Goal: Task Accomplishment & Management: Use online tool/utility

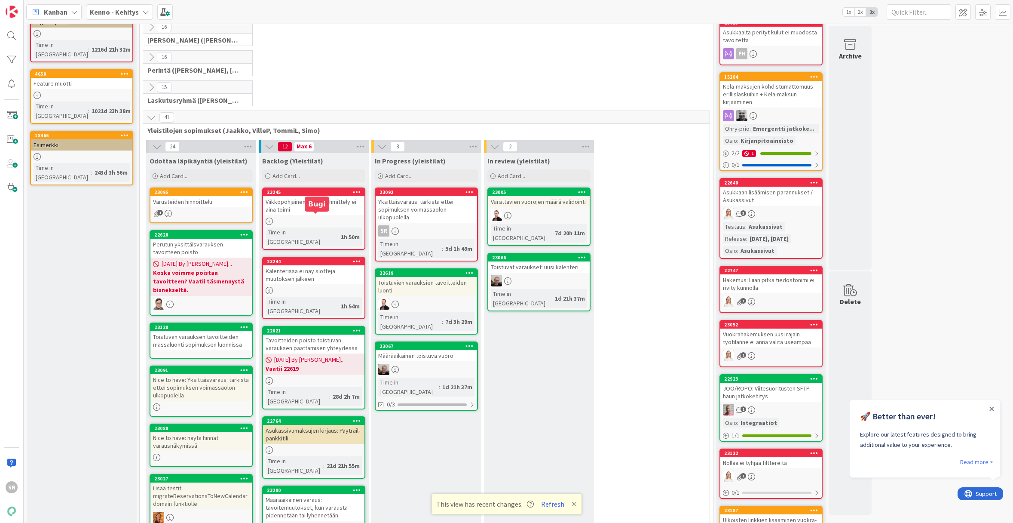
scroll to position [113, 0]
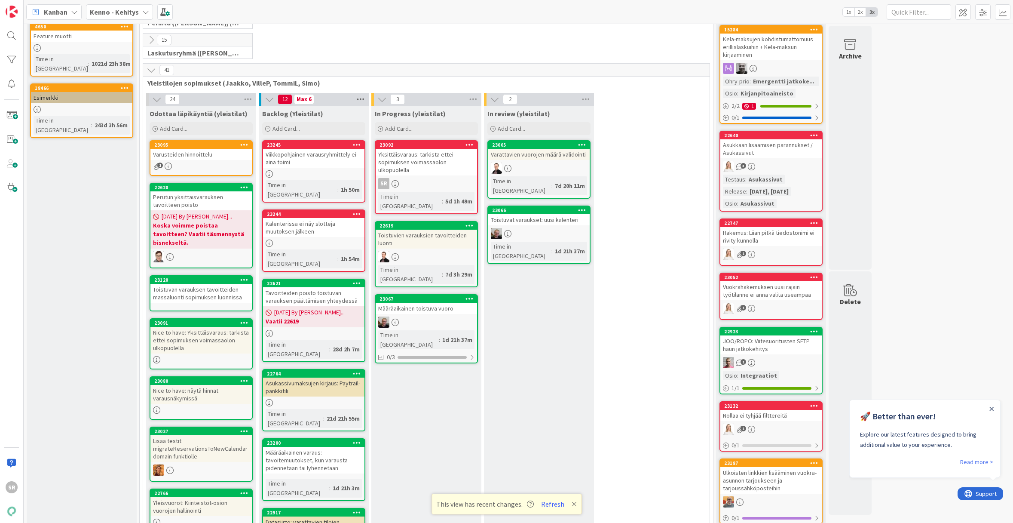
click at [360, 98] on icon at bounding box center [360, 99] width 11 height 13
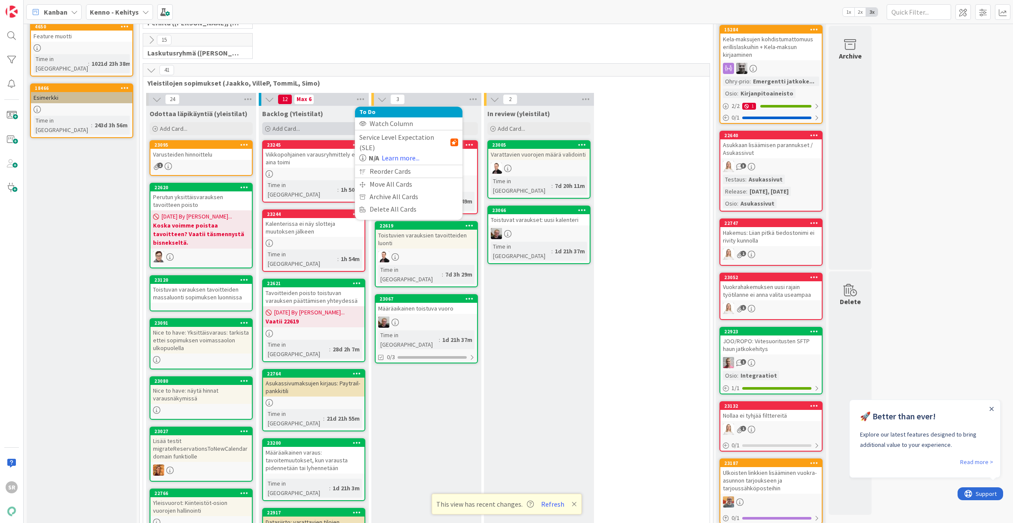
click at [294, 128] on span "Add Card..." at bounding box center [286, 129] width 28 height 8
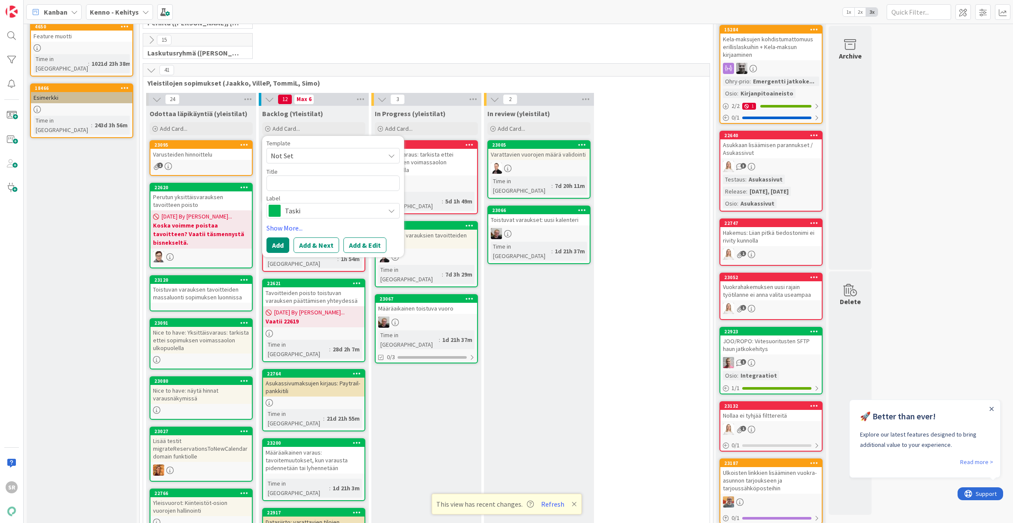
click at [320, 211] on span "Taski" at bounding box center [332, 211] width 95 height 12
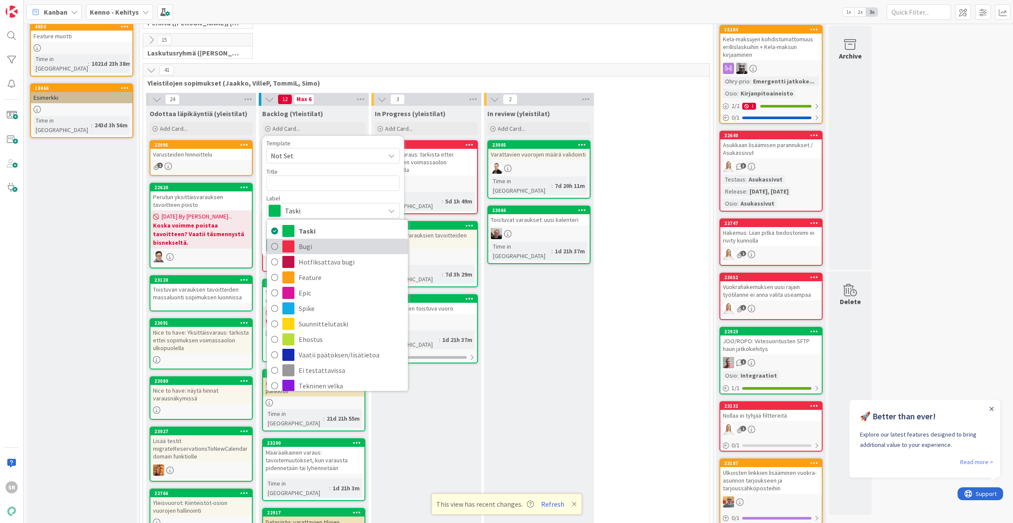
click at [324, 248] on span "Bugi" at bounding box center [351, 246] width 105 height 13
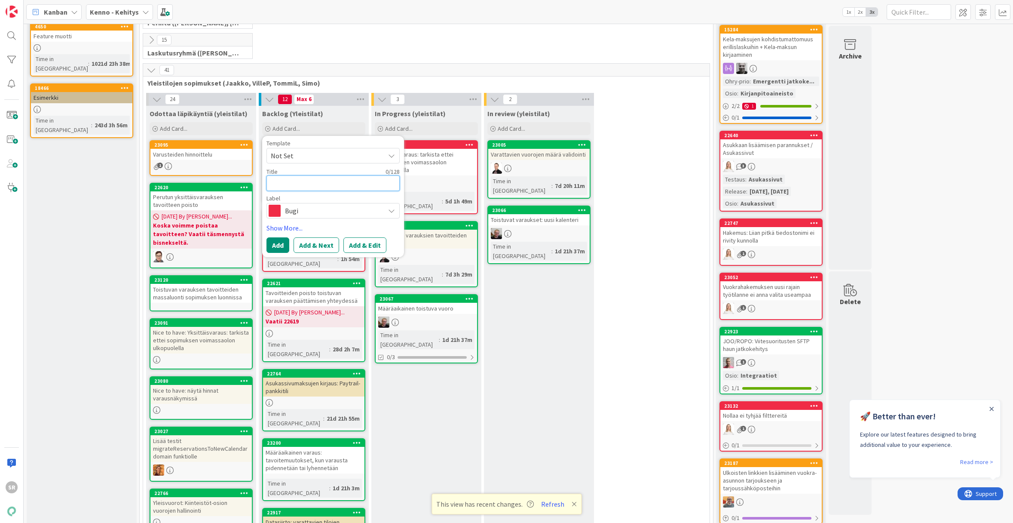
click at [310, 190] on textarea at bounding box center [332, 182] width 133 height 15
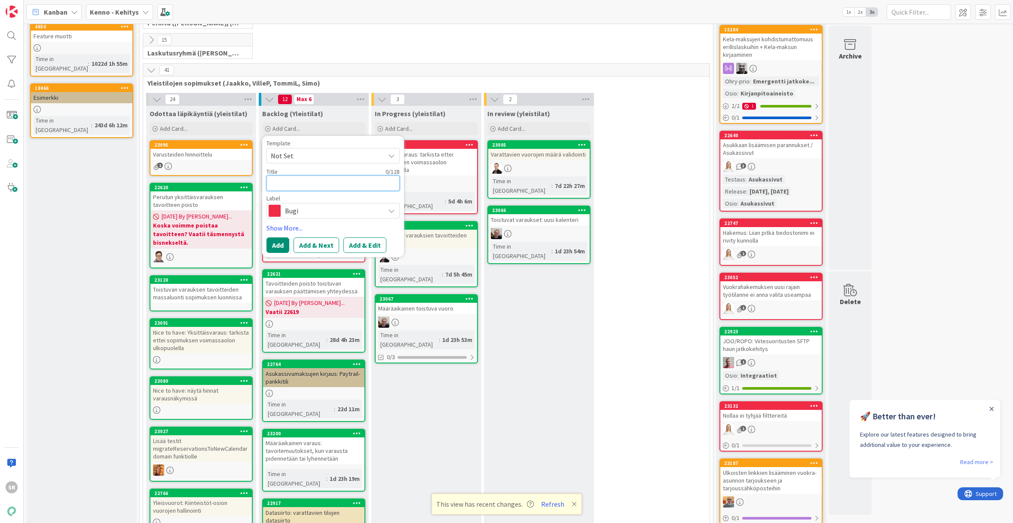
type textarea "x"
type textarea """
type textarea "x"
type textarea ""V"
type textarea "x"
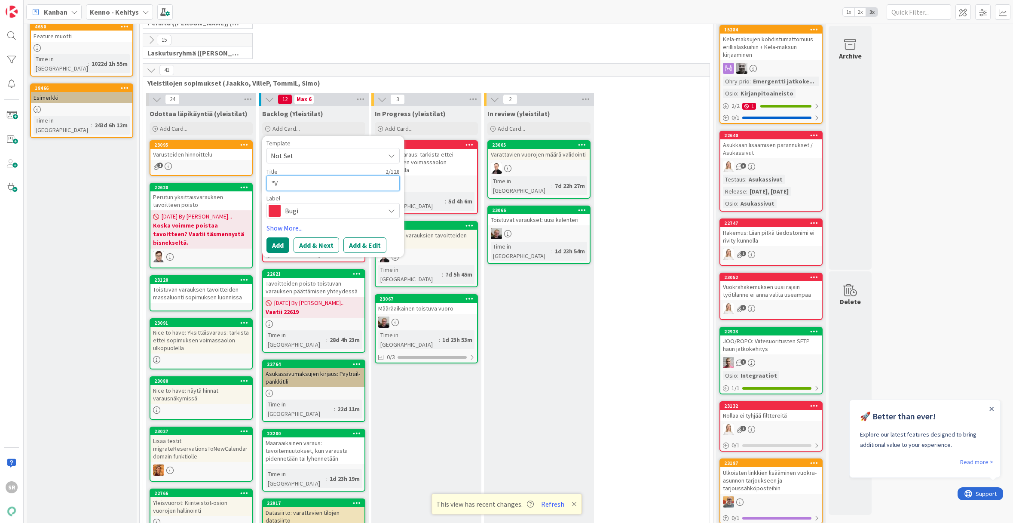
type textarea ""Va"
type textarea "x"
type textarea ""Vai"
type textarea "x"
type textarea ""Vain"
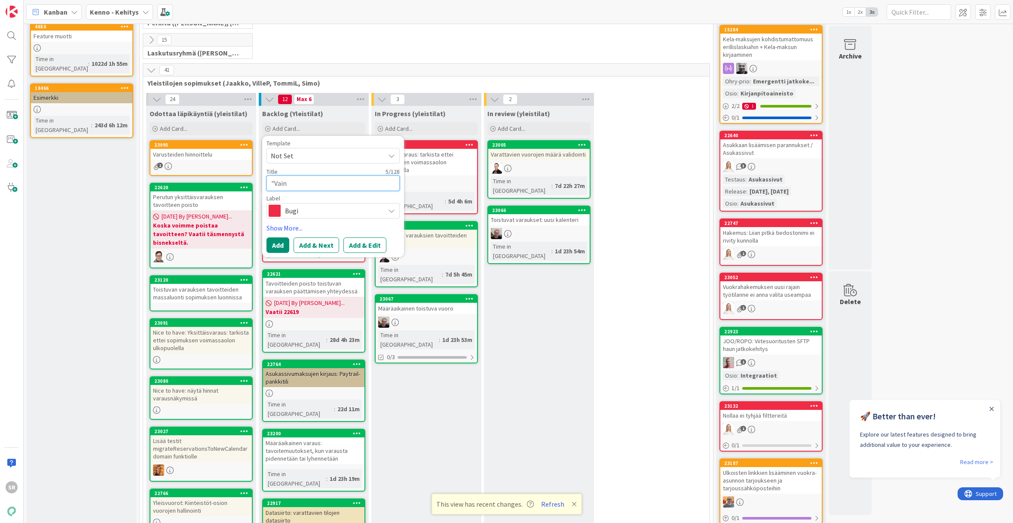
type textarea "x"
type textarea ""Vain"
type textarea "x"
type textarea ""Vain v"
type textarea "x"
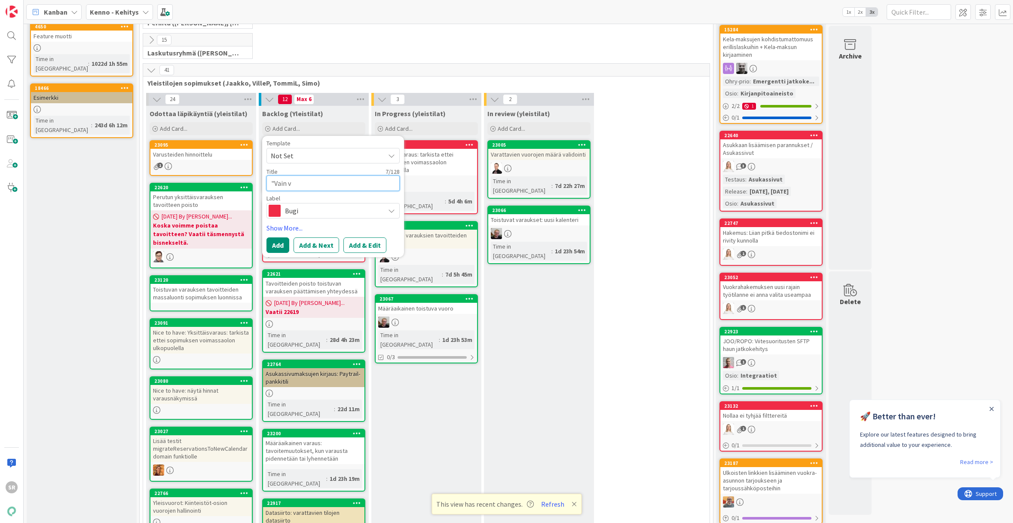
type textarea ""Vain va"
type textarea "x"
type textarea ""Vain vak"
type textarea "x"
type textarea ""Vain vaki"
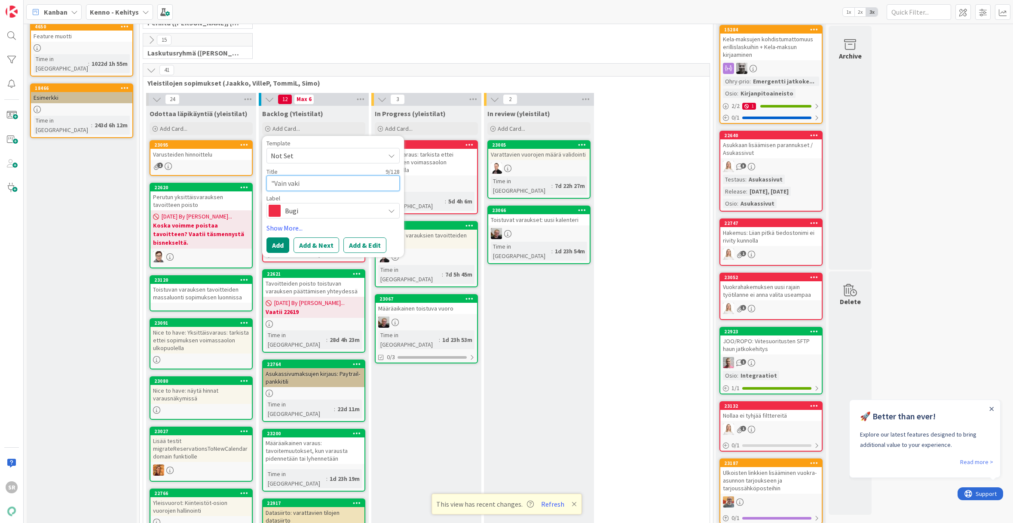
type textarea "x"
type textarea ""Vain vakio"
type textarea "x"
type textarea ""Vain vakiovu"
type textarea "x"
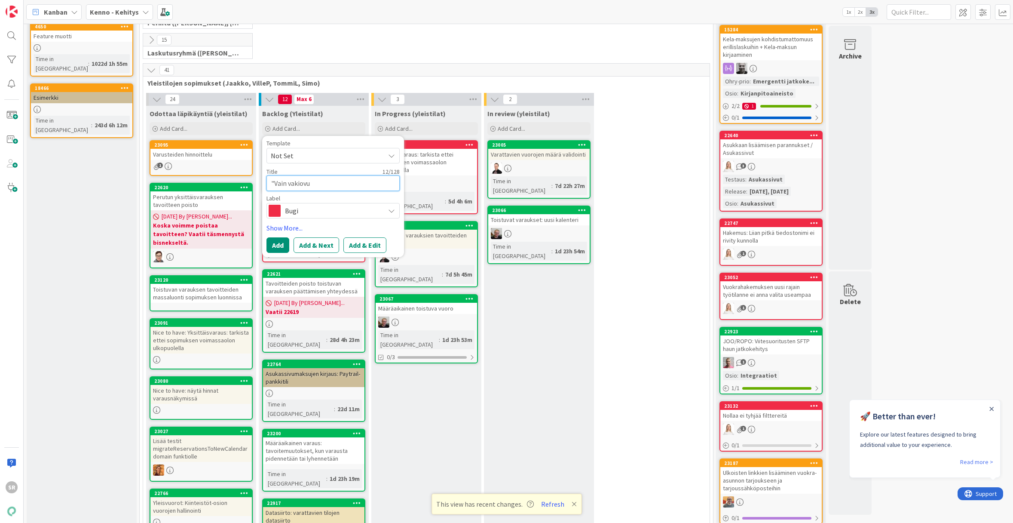
type textarea ""Vain vakiovuo"
type textarea "x"
type textarea ""Vain vakiovuor"
type textarea "x"
type textarea ""Vain vakiovuoro"
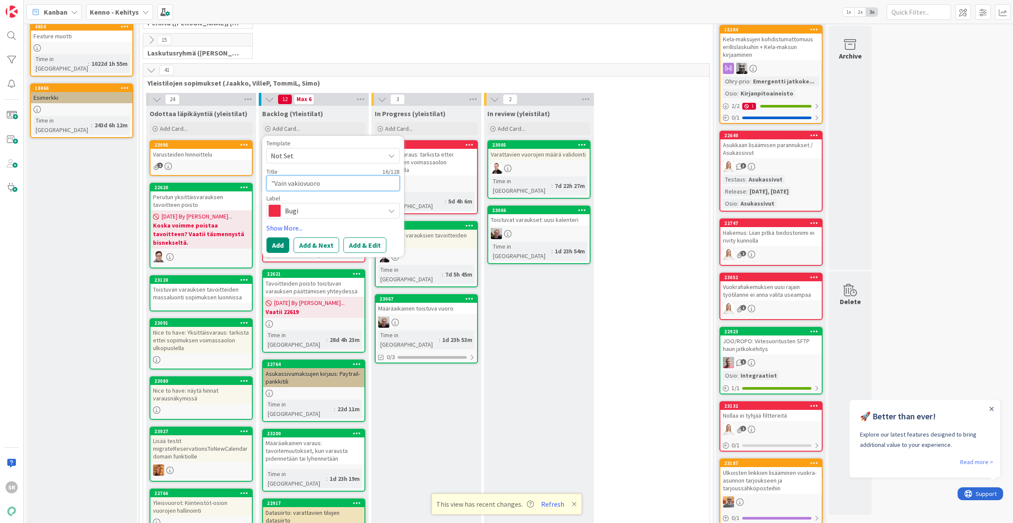
type textarea "x"
type textarea ""Vain vakiovuoroj"
type textarea "x"
type textarea ""Vain vakiovuoroja"
type textarea "x"
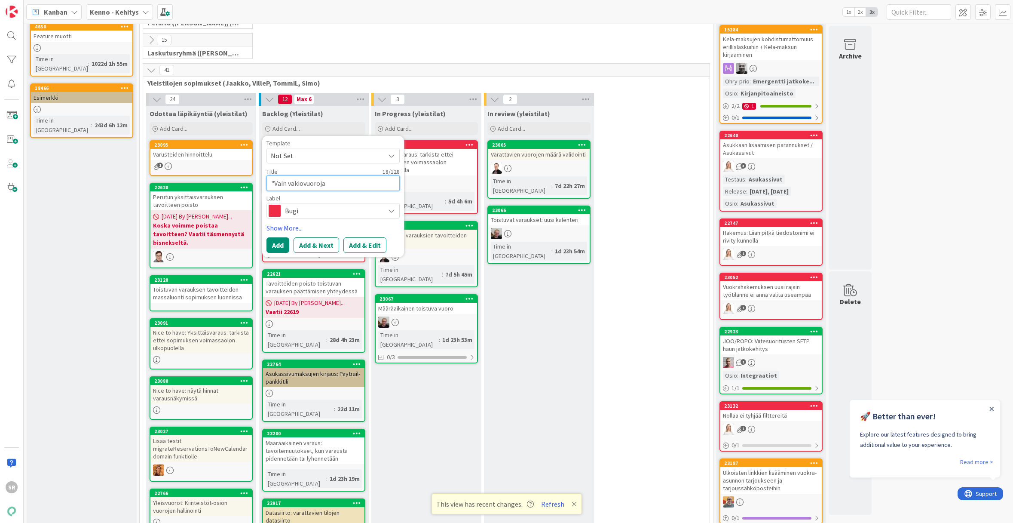
type textarea ""Vain vakiovuoroja""
type textarea "x"
type textarea ""Vain vakiovuoroja"-"
type textarea "x"
type textarea ""Vain vakiovuoroja"-a"
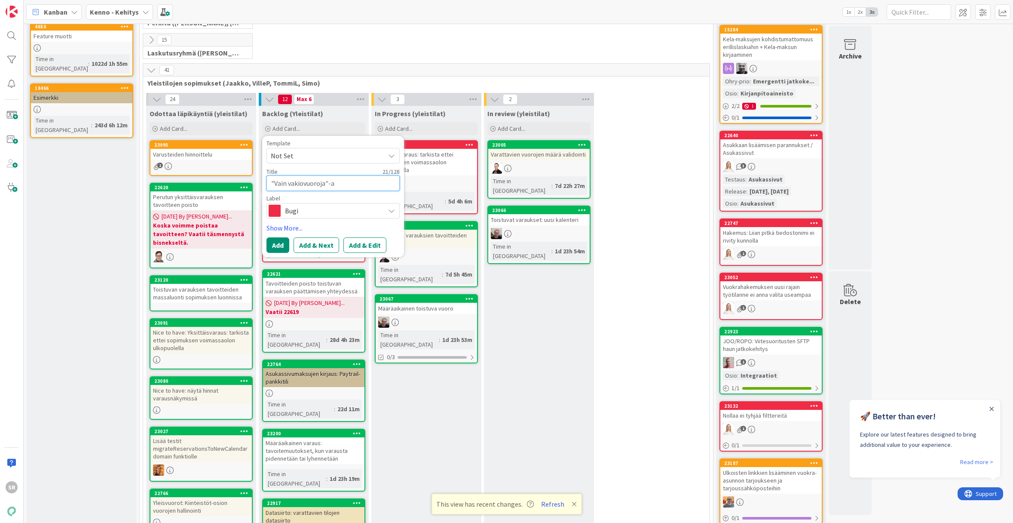
type textarea "x"
type textarea ""Vain vakiovuoroja"-as"
type textarea "x"
type textarea ""Vain vakiovuoroja"-ase"
type textarea "x"
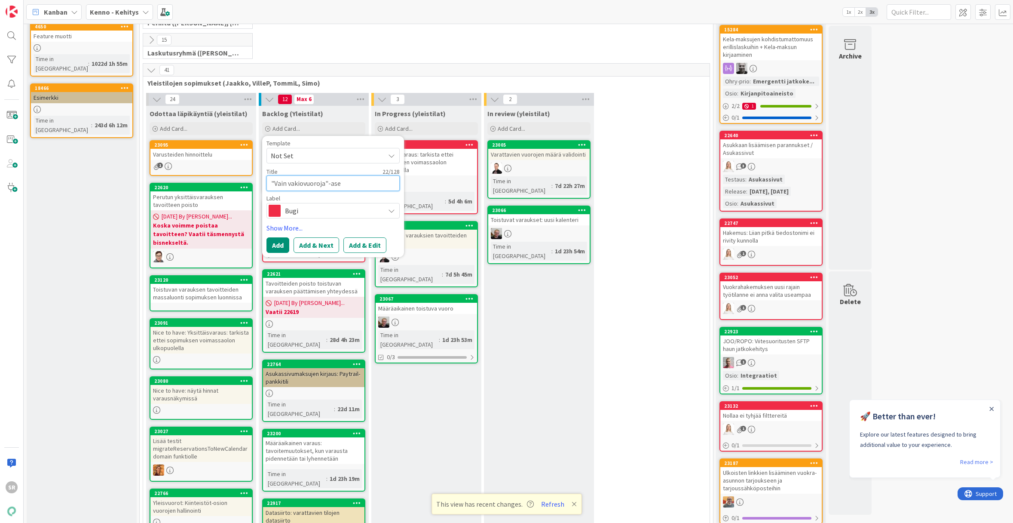
type textarea ""Vain vakiovuoroja"-aset"
type textarea "x"
type textarea ""Vain vakiovuoroja"-asetu"
type textarea "x"
type textarea ""Vain vakiovuoroja"-asetus"
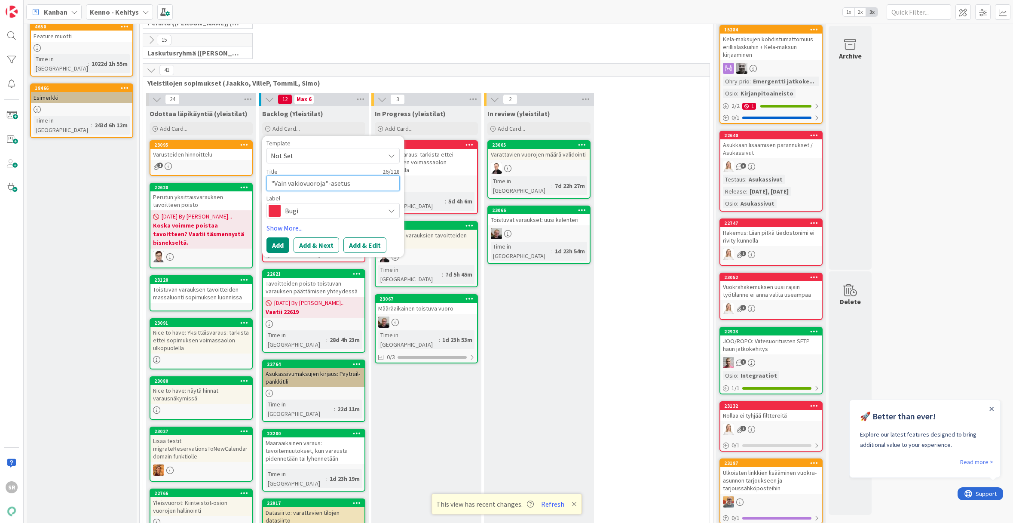
type textarea "x"
type textarea ""Vain vakiovuoroja"-asetust"
type textarea "x"
type textarea ""Vain vakiovuoroja"-asetusta"
type textarea "x"
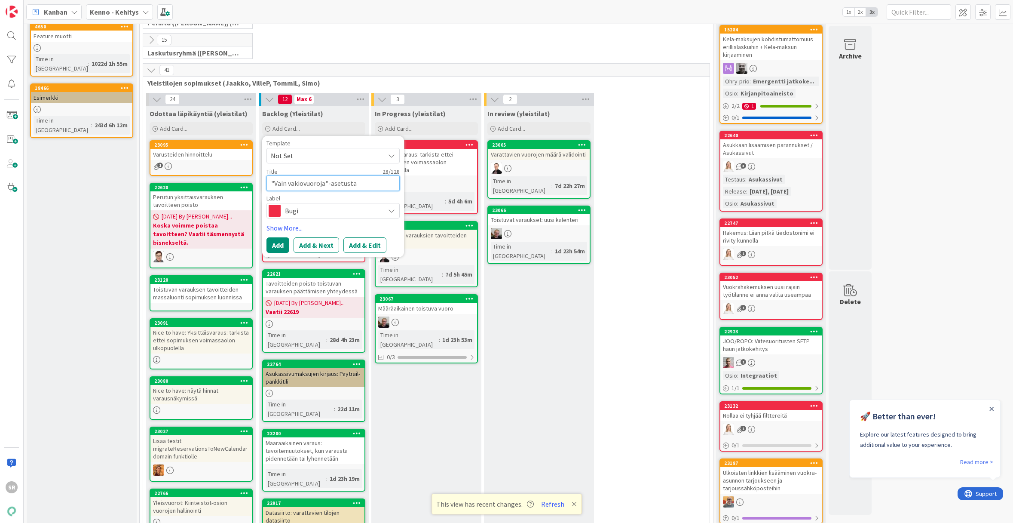
type textarea ""Vain vakiovuoroja"-asetusta e"
type textarea "x"
type textarea ""Vain vakiovuoroja"-asetusta ei"
type textarea "x"
type textarea ""Vain vakiovuoroja"-asetusta e"
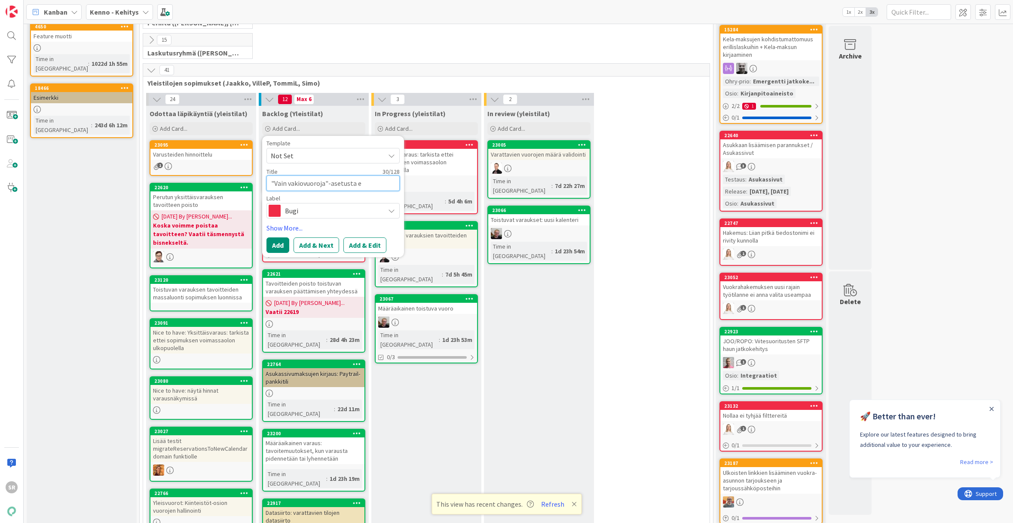
type textarea "x"
type textarea ""Vain vakiovuoroja"-asetusta"
type textarea "x"
type textarea ""Vain vakiovuoroja"-asetusta"
type textarea "x"
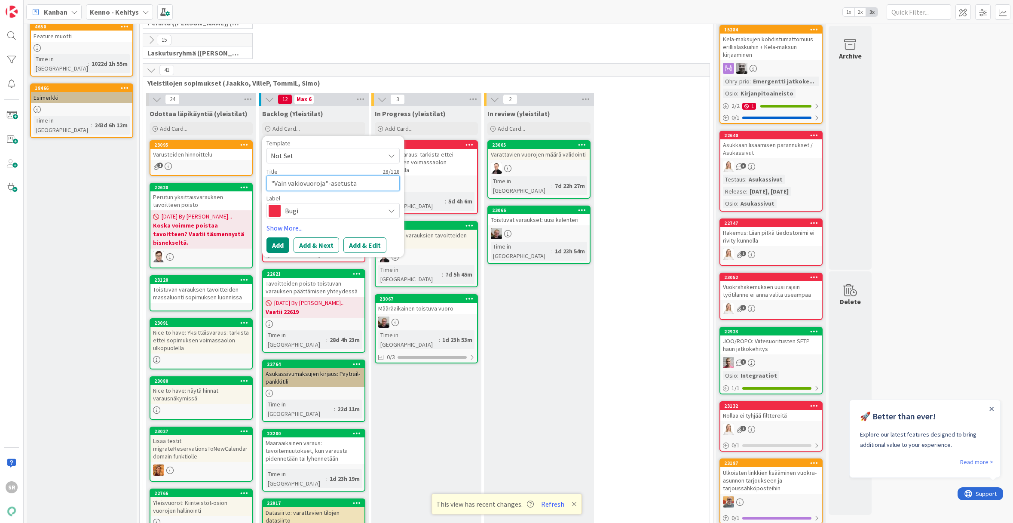
type textarea ""Vain vakiovuoroja"-asetust"
type textarea "x"
type textarea ""Vain vakiovuoroja"-asetus"
type textarea "x"
type textarea ""Vain vakiovuoroja"-asetus"
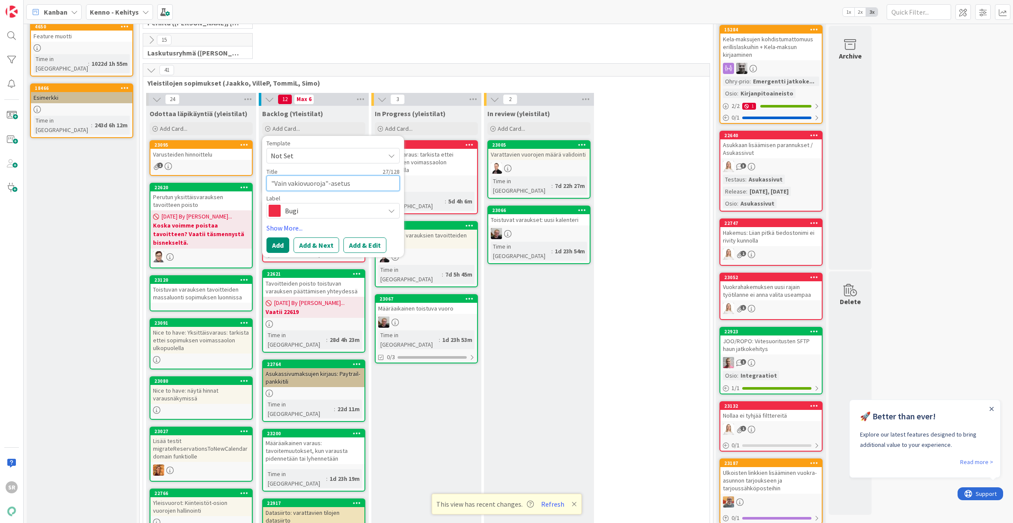
type textarea "x"
type textarea ""Vain vakiovuoroja"-asetus e"
type textarea "x"
type textarea ""Vain vakiovuoroja"-asetus ei"
type textarea "x"
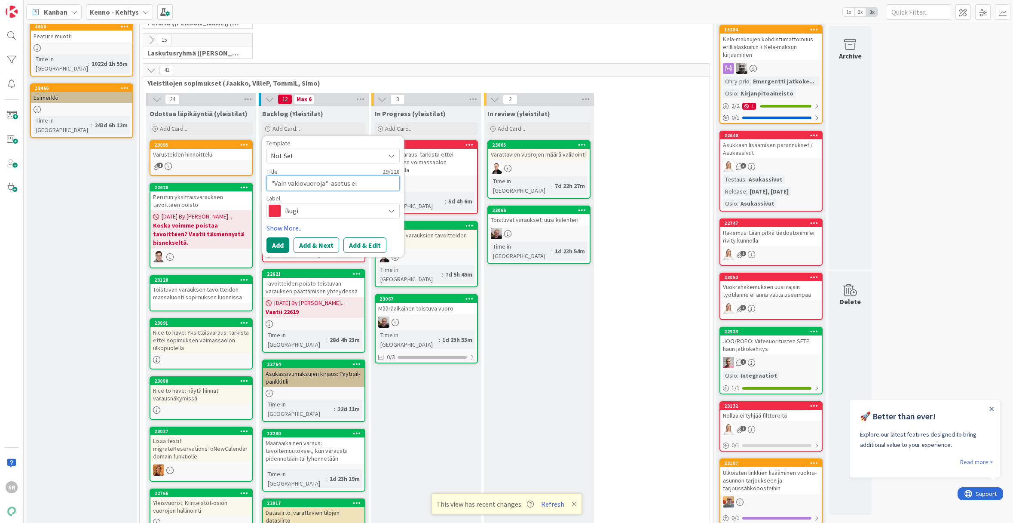
type textarea ""Vain vakiovuoroja"-asetus ei"
type textarea "x"
type textarea ""Vain vakiovuoroja"-asetus ei v"
type textarea "x"
type textarea ""Vain vakiovuoroja"-asetus ei va"
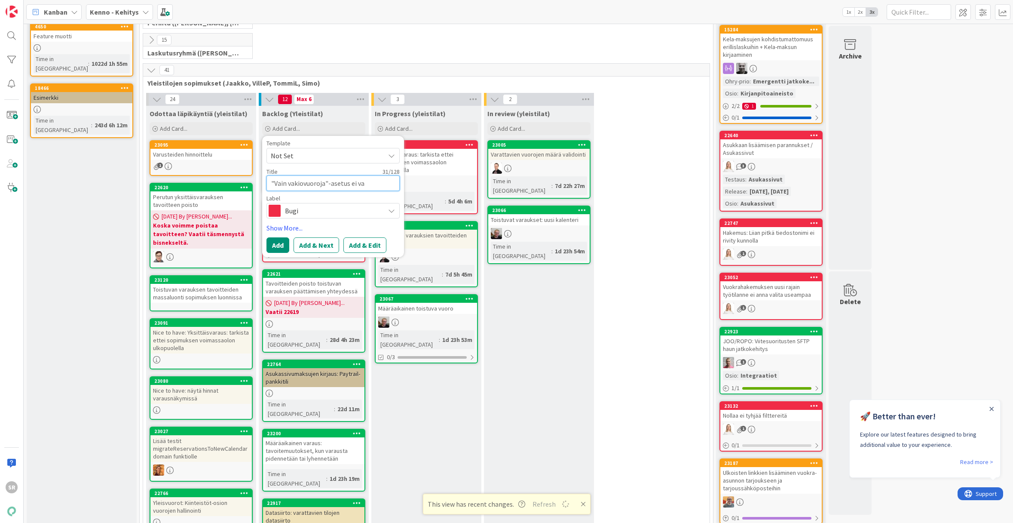
type textarea "x"
type textarea ""Vain vakiovuoroja"-asetus ei vai"
type textarea "x"
type textarea ""Vain vakiovuoroja"-asetus ei vaik"
type textarea "x"
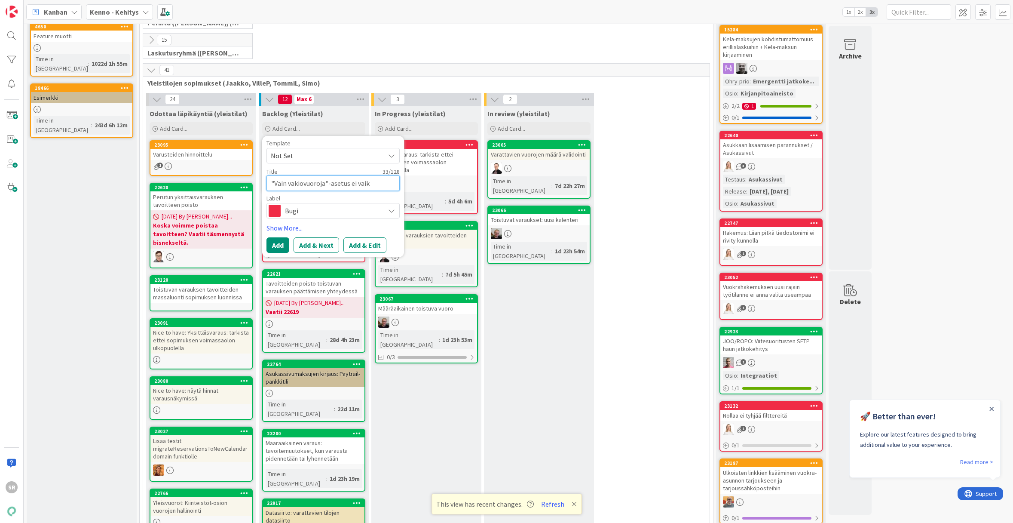
type textarea ""Vain vakiovuoroja"-asetus ei vaiku"
type textarea "x"
type textarea ""Vain vakiovuoroja"-asetus ei vaikut"
type textarea "x"
type textarea ""Vain vakiovuoroja"-asetus ei vaikuta"
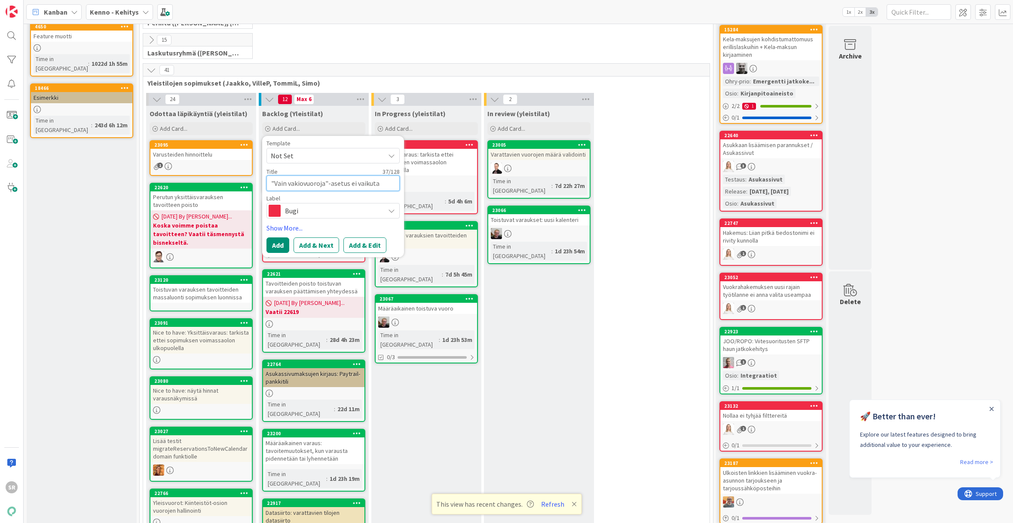
type textarea "x"
type textarea "V"Vain vakiovuoroja"-asetus ei vaikuta"
type textarea "x"
type textarea "Va"Vain vakiovuoroja"-asetus ei vaikuta"
type textarea "x"
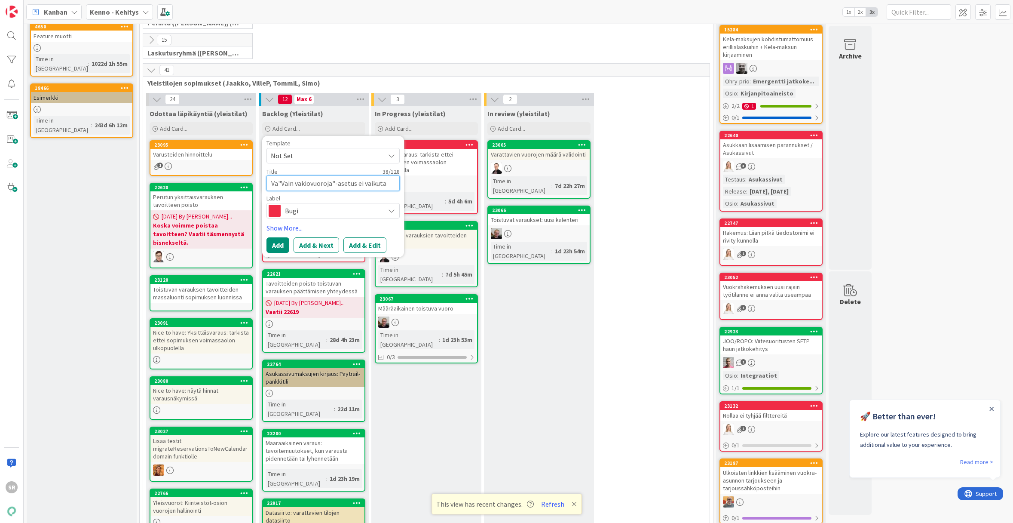
type textarea "Var"Vain vakiovuoroja"-asetus ei vaikuta"
type textarea "x"
type textarea "Varau"Vain vakiovuoroja"-asetus ei vaikuta"
type textarea "x"
type textarea "Varausk"Vain vakiovuoroja"-asetus ei vaikuta"
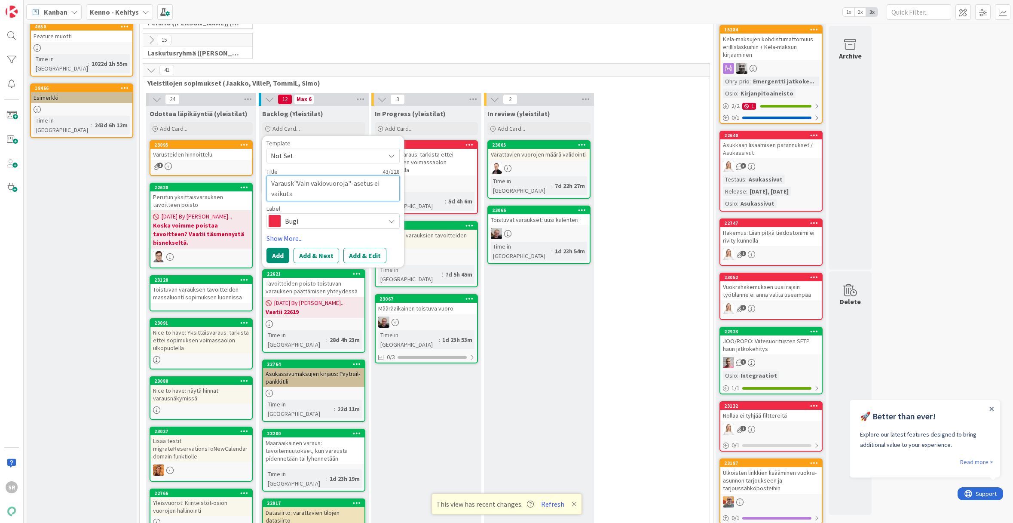
type textarea "x"
type textarea "Varauskal"Vain vakiovuoroja"-asetus ei vaikuta"
type textarea "x"
type textarea "Varauskale"Vain vakiovuoroja"-asetus ei vaikuta"
type textarea "x"
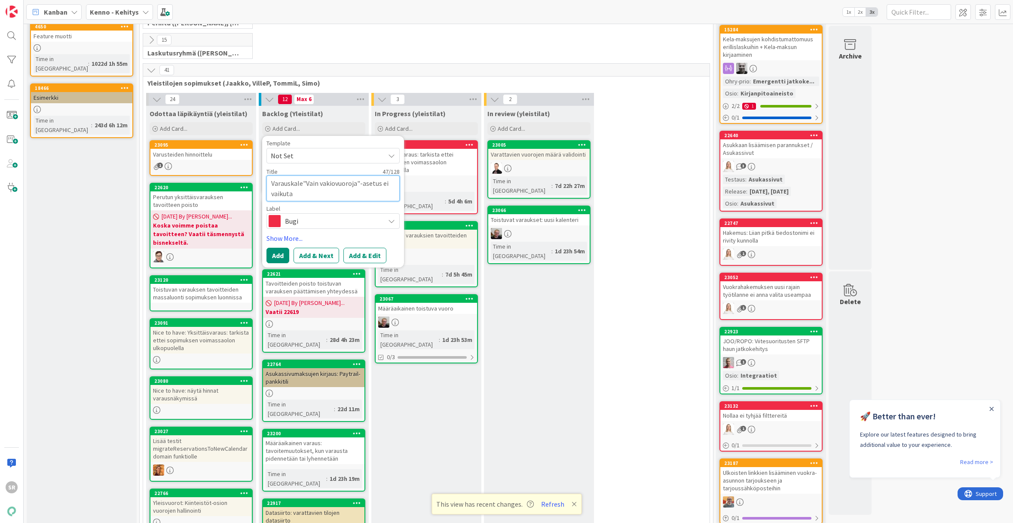
type textarea "Varauskalen"Vain vakiovuoroja"-asetus ei vaikuta"
type textarea "x"
type textarea "Varauskalent"Vain vakiovuoroja"-asetus ei vaikuta"
type textarea "x"
type textarea "Varauskalente"Vain vakiovuoroja"-asetus ei vaikuta"
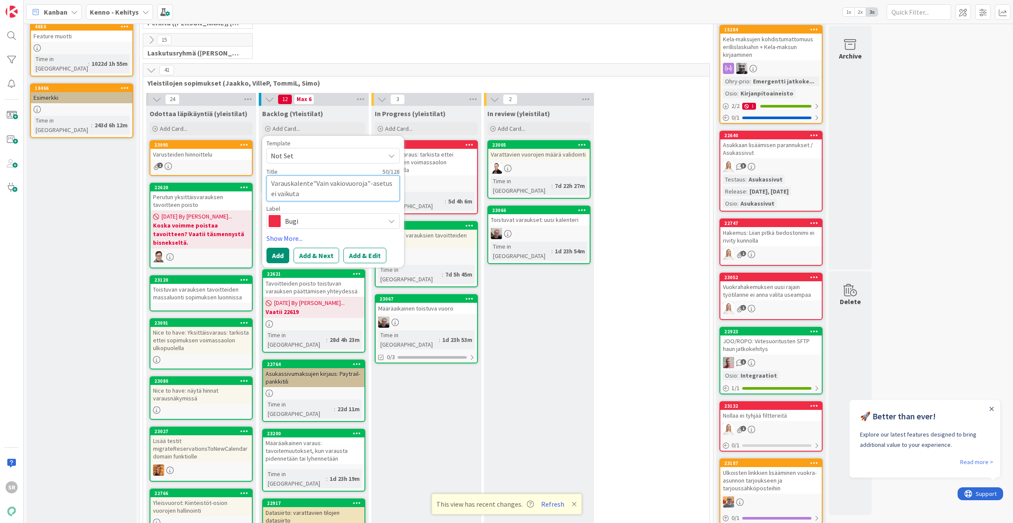
type textarea "x"
type textarea "Varauskalenter"Vain vakiovuoroja"-asetus ei vaikuta"
type textarea "x"
type textarea "Varauskalenteri"Vain vakiovuoroja"-asetus ei vaikuta"
type textarea "x"
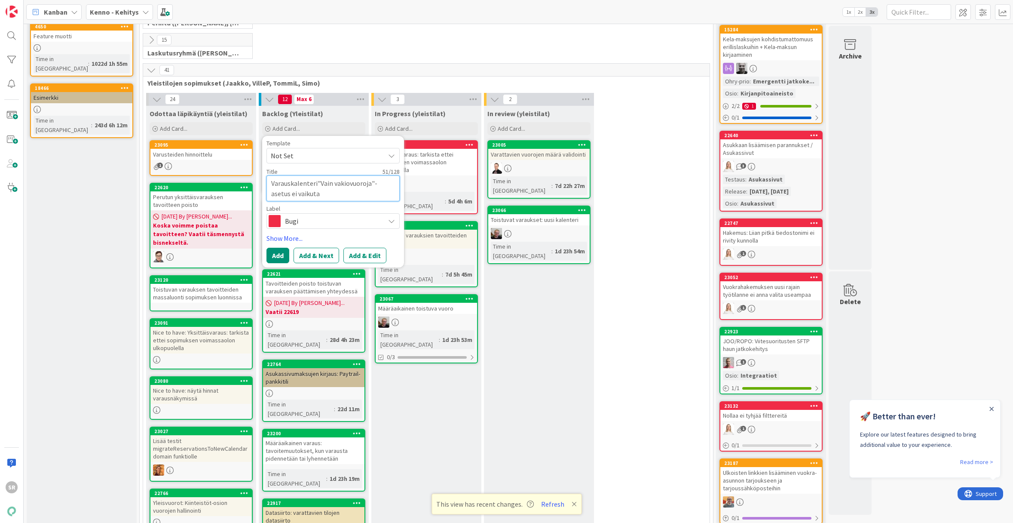
type textarea "Varauskalenterin"Vain vakiovuoroja"-asetus ei vaikuta"
type textarea "x"
type textarea "Varauskalenterin "Vain vakiovuoroja"-asetus ei vaikuta"
click at [353, 252] on button "Add & Edit" at bounding box center [364, 255] width 43 height 15
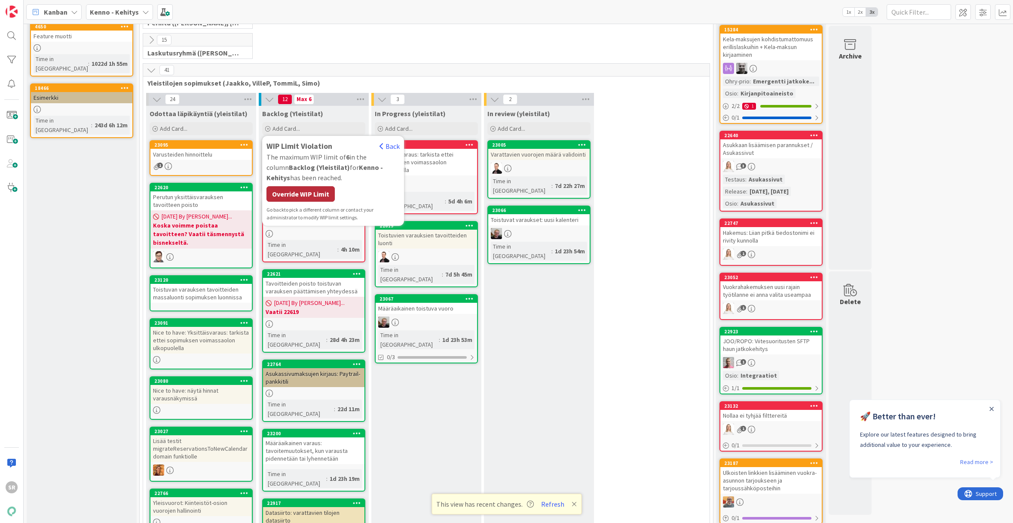
click at [293, 193] on div "Override WIP Limit" at bounding box center [300, 193] width 68 height 15
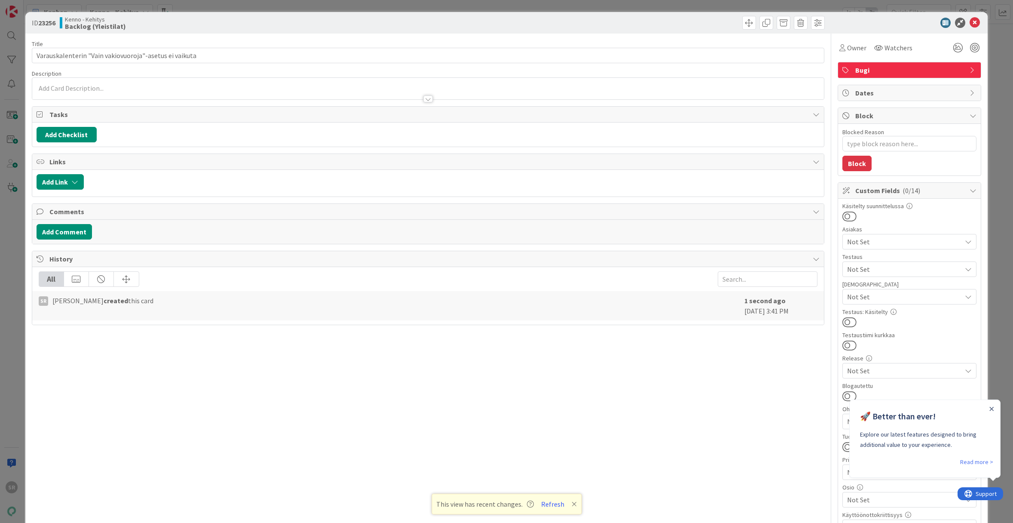
type textarea "x"
click at [391, 80] on div at bounding box center [428, 88] width 792 height 21
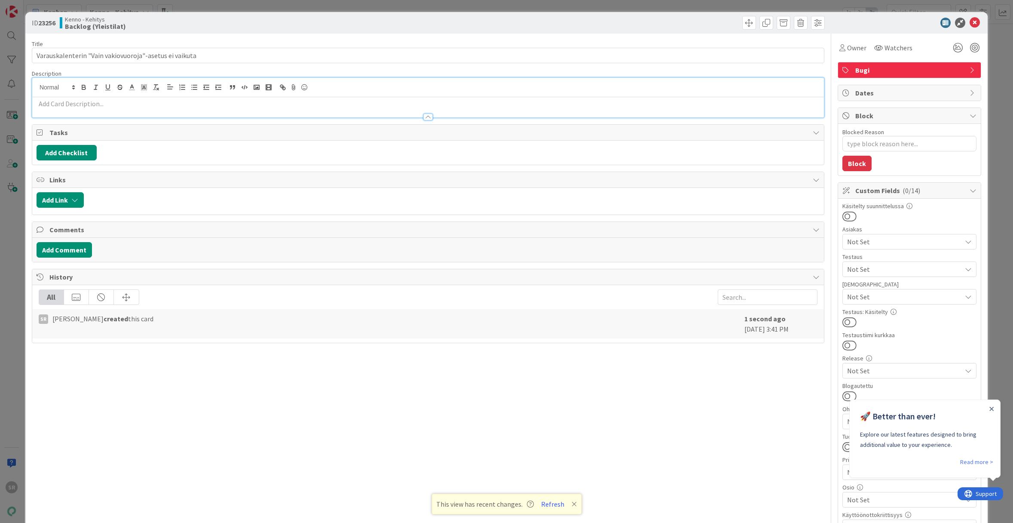
click at [386, 104] on p at bounding box center [428, 104] width 783 height 10
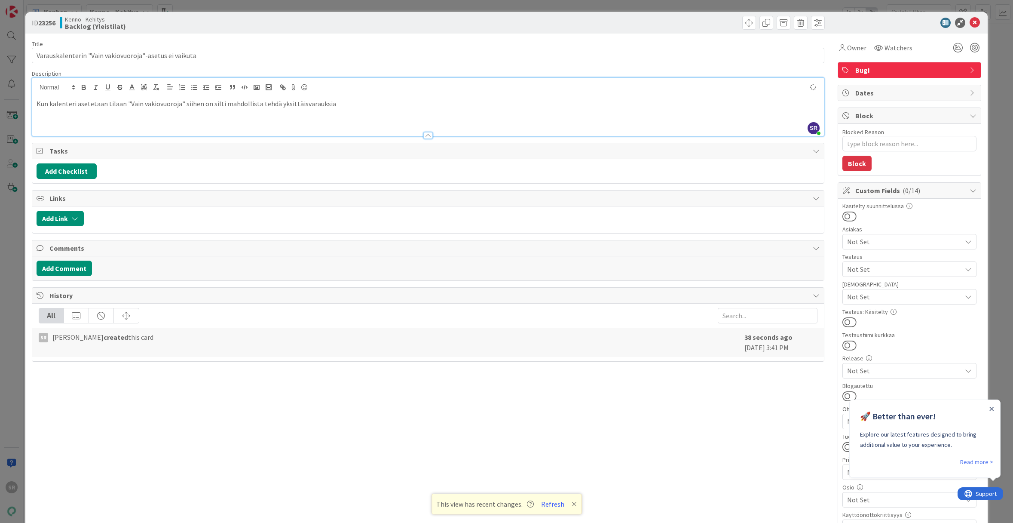
type textarea "x"
click at [969, 22] on icon at bounding box center [974, 23] width 10 height 10
